Goal: Information Seeking & Learning: Learn about a topic

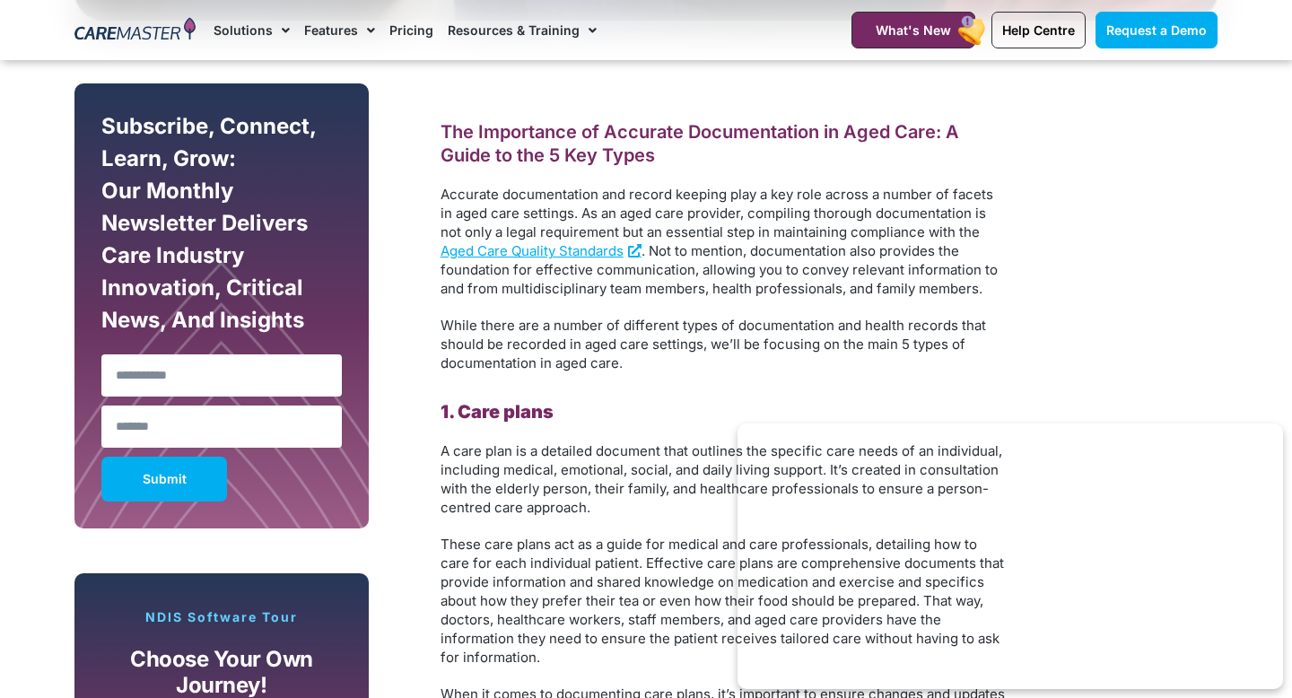
scroll to position [1468, 0]
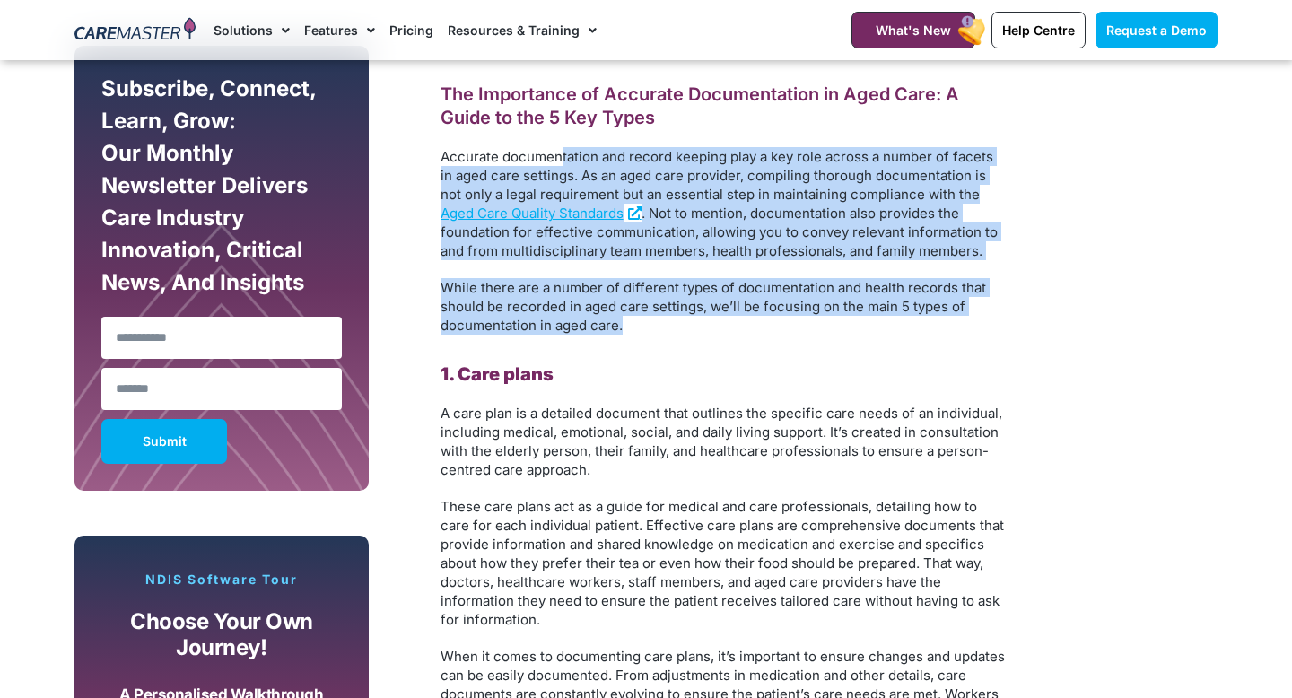
drag, startPoint x: 559, startPoint y: 151, endPoint x: 706, endPoint y: 332, distance: 233.4
click at [672, 328] on p "While there are a number of different types of documentation and health records…" at bounding box center [722, 306] width 565 height 57
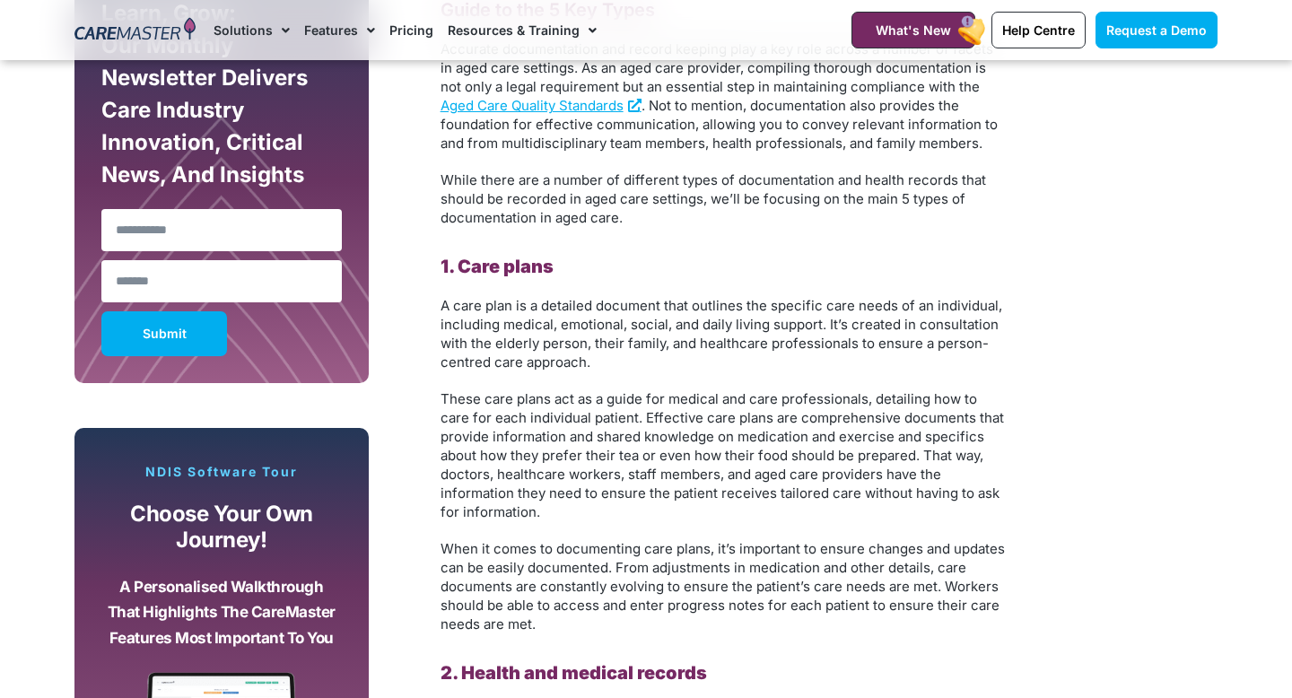
scroll to position [1587, 0]
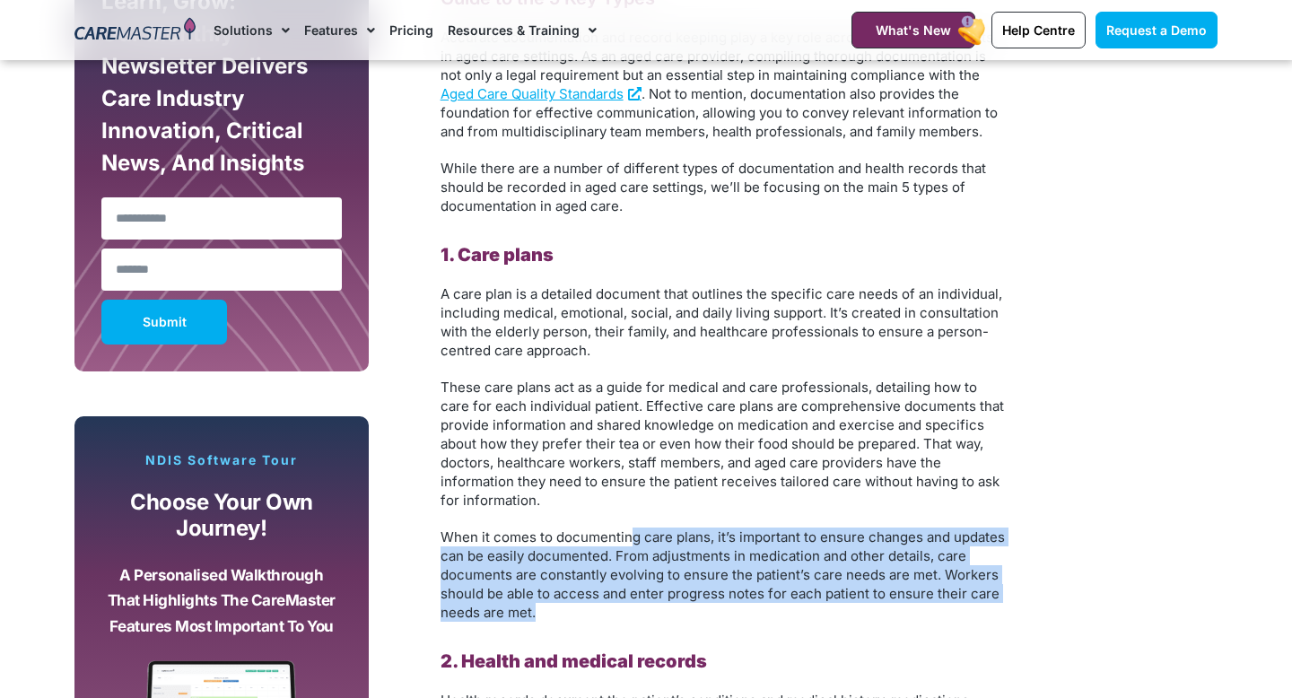
drag, startPoint x: 627, startPoint y: 540, endPoint x: 682, endPoint y: 608, distance: 87.4
click at [682, 608] on p "When it comes to documenting care plans, it’s important to ensure changes and u…" at bounding box center [722, 575] width 565 height 94
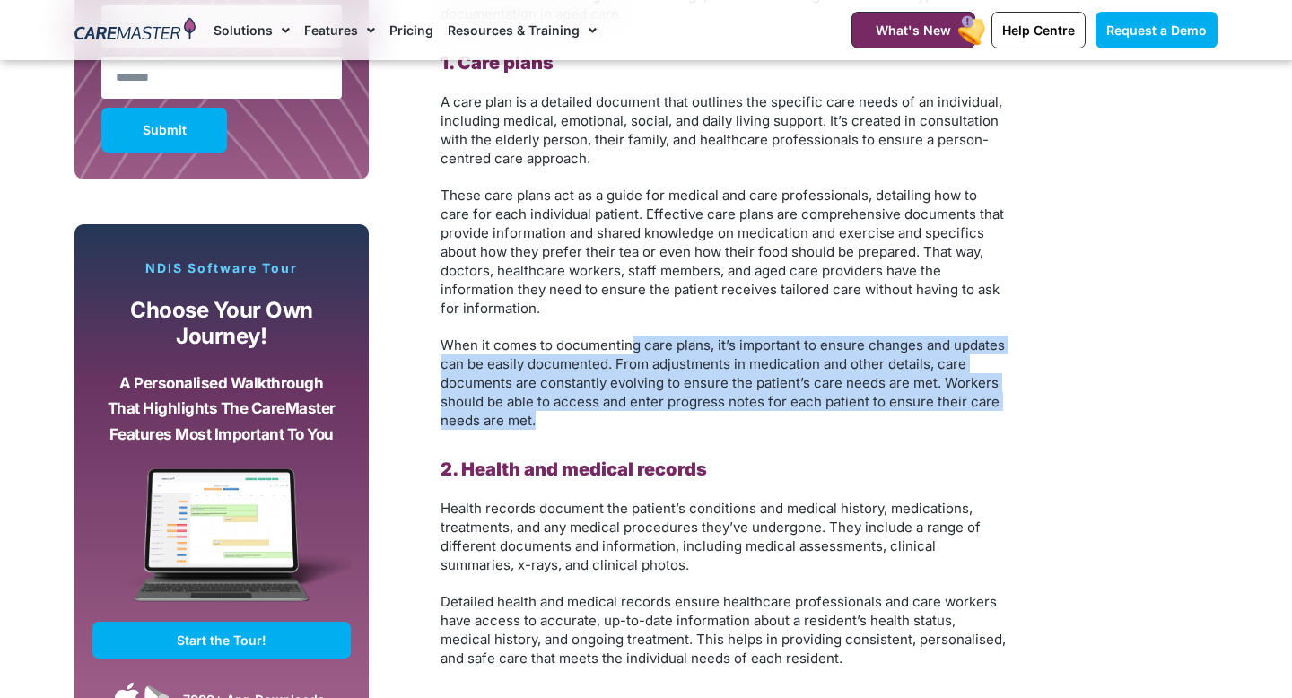
scroll to position [1781, 0]
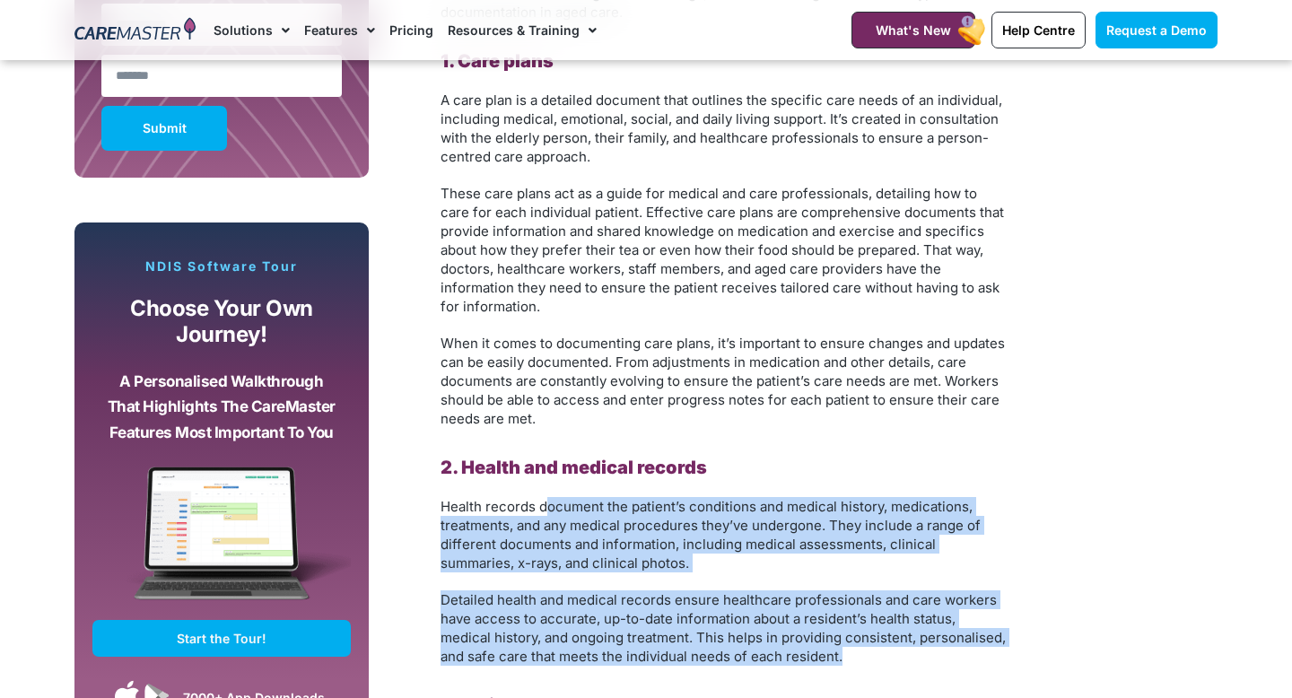
drag, startPoint x: 545, startPoint y: 501, endPoint x: 837, endPoint y: 669, distance: 336.4
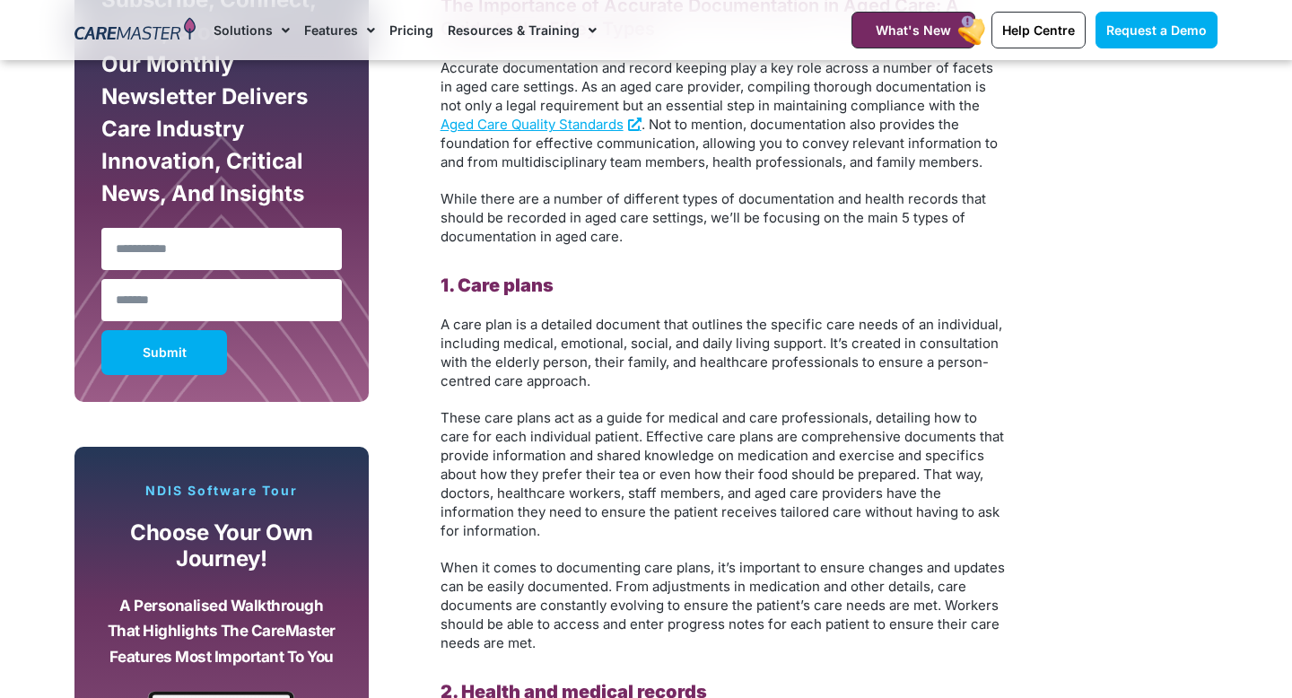
scroll to position [1558, 0]
